Goal: Check status: Check status

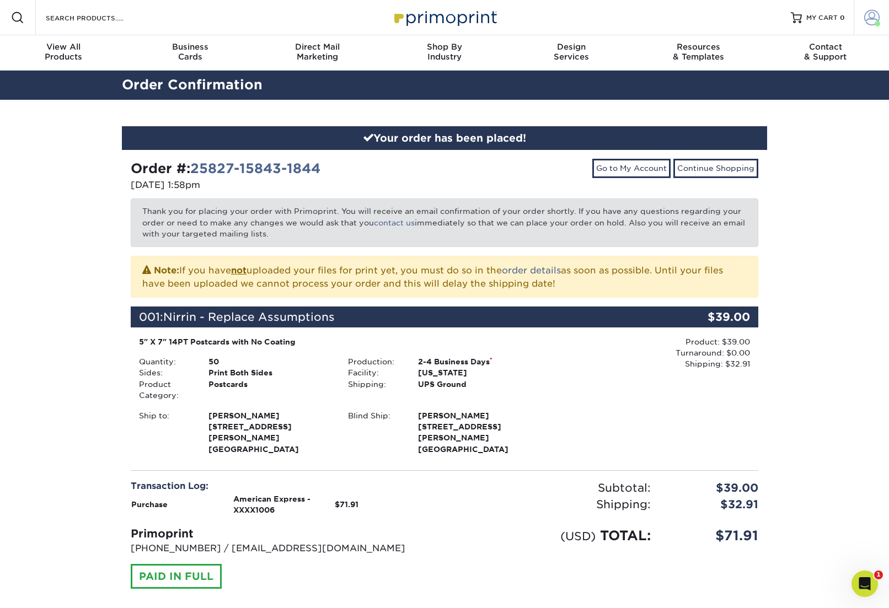
click at [871, 22] on span at bounding box center [871, 17] width 15 height 15
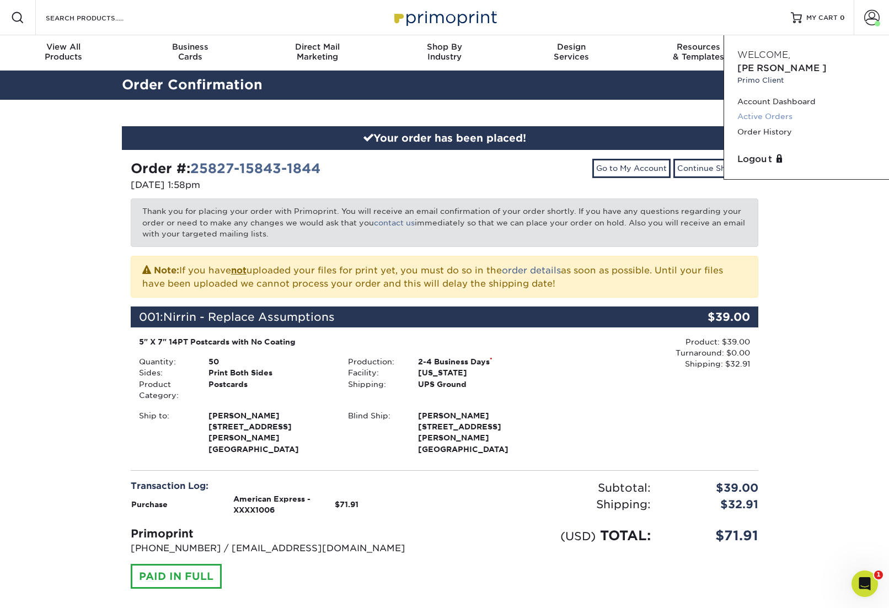
click at [774, 109] on link "Active Orders" at bounding box center [806, 116] width 138 height 15
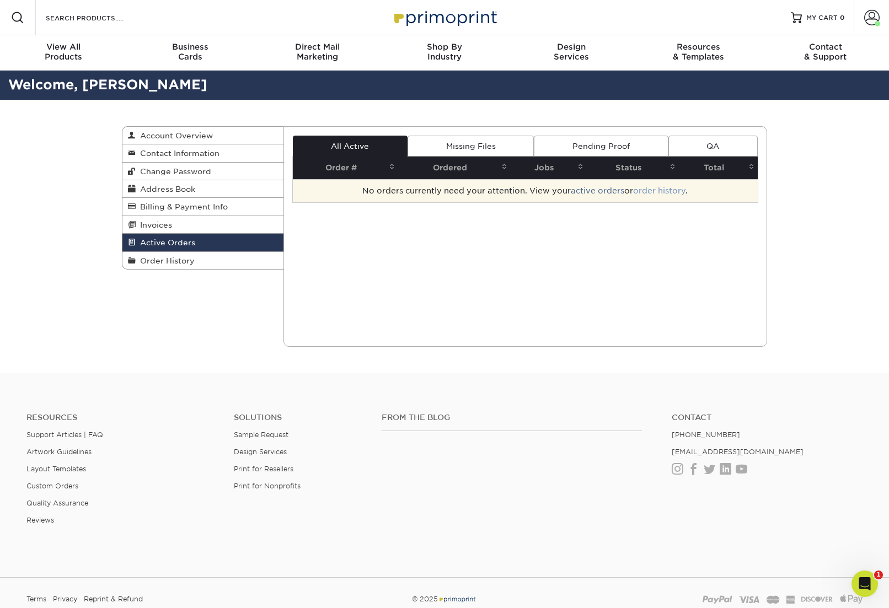
click at [647, 190] on link "order history" at bounding box center [659, 190] width 52 height 9
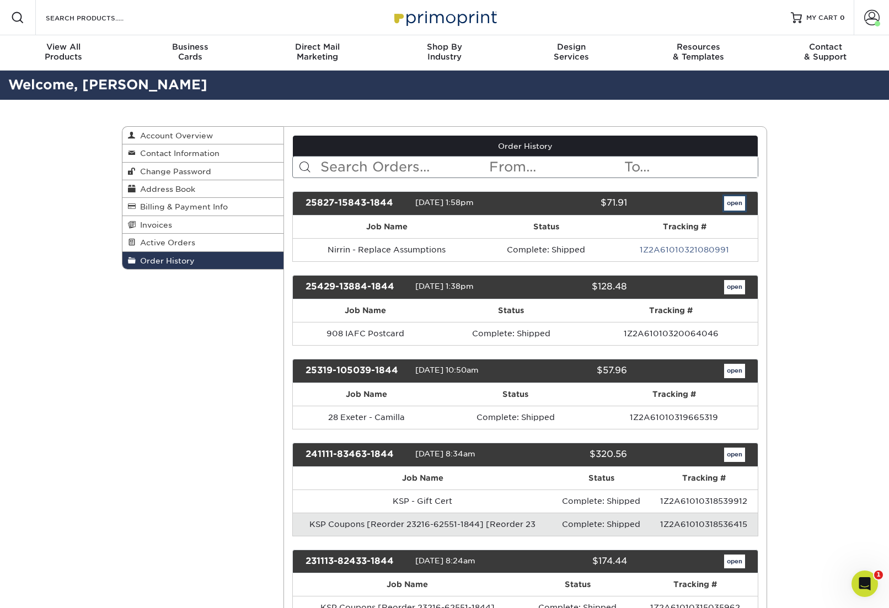
click at [735, 202] on link "open" at bounding box center [734, 203] width 21 height 14
